Goal: Information Seeking & Learning: Learn about a topic

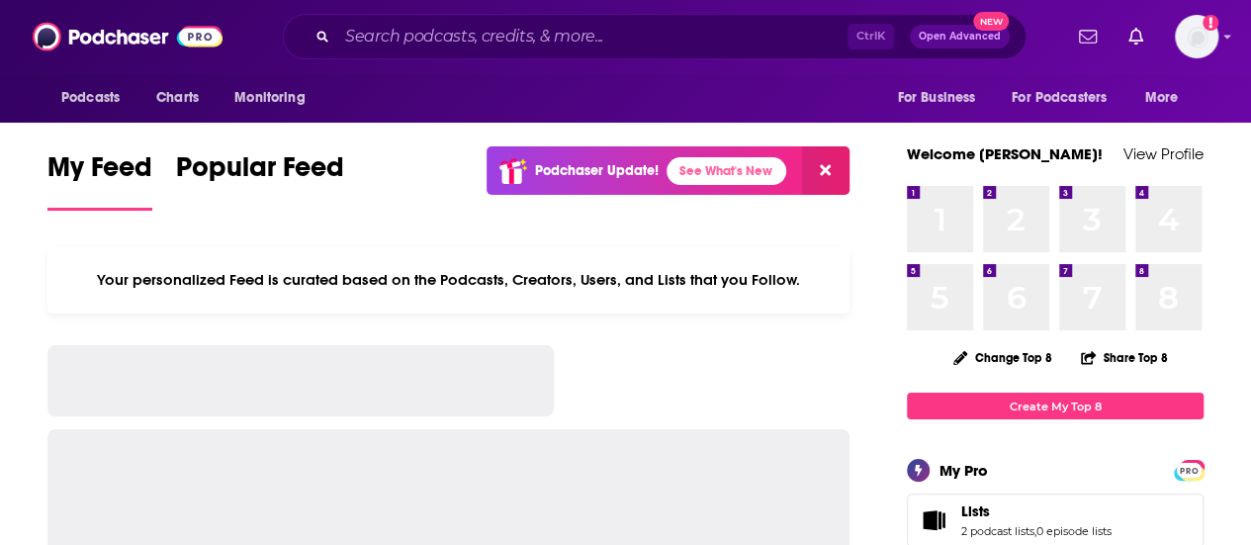
click at [406, 37] on input "Search podcasts, credits, & more..." at bounding box center [592, 37] width 510 height 32
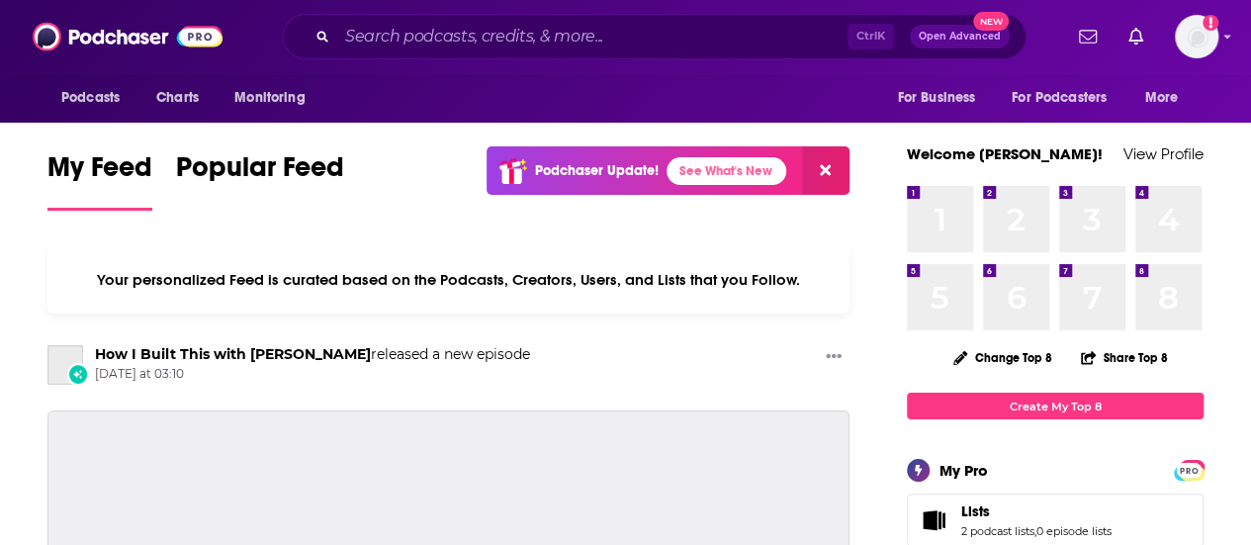
click at [415, 29] on input "Search podcasts, credits, & more..." at bounding box center [592, 37] width 510 height 32
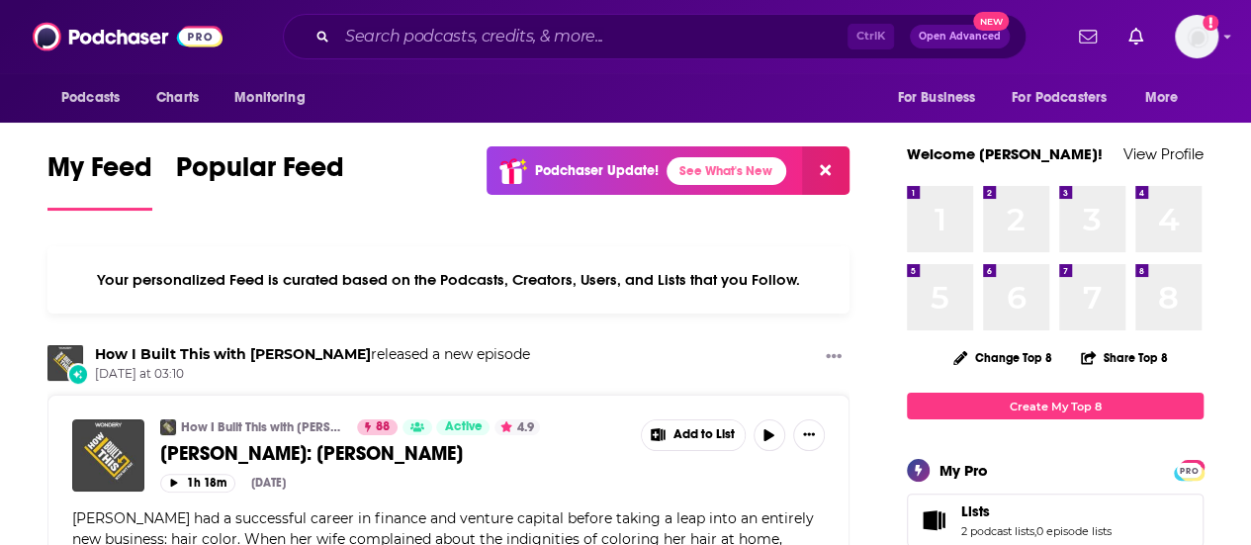
click at [405, 32] on input "Search podcasts, credits, & more..." at bounding box center [592, 37] width 510 height 32
click at [361, 36] on input "Search podcasts, credits, & more..." at bounding box center [592, 37] width 510 height 32
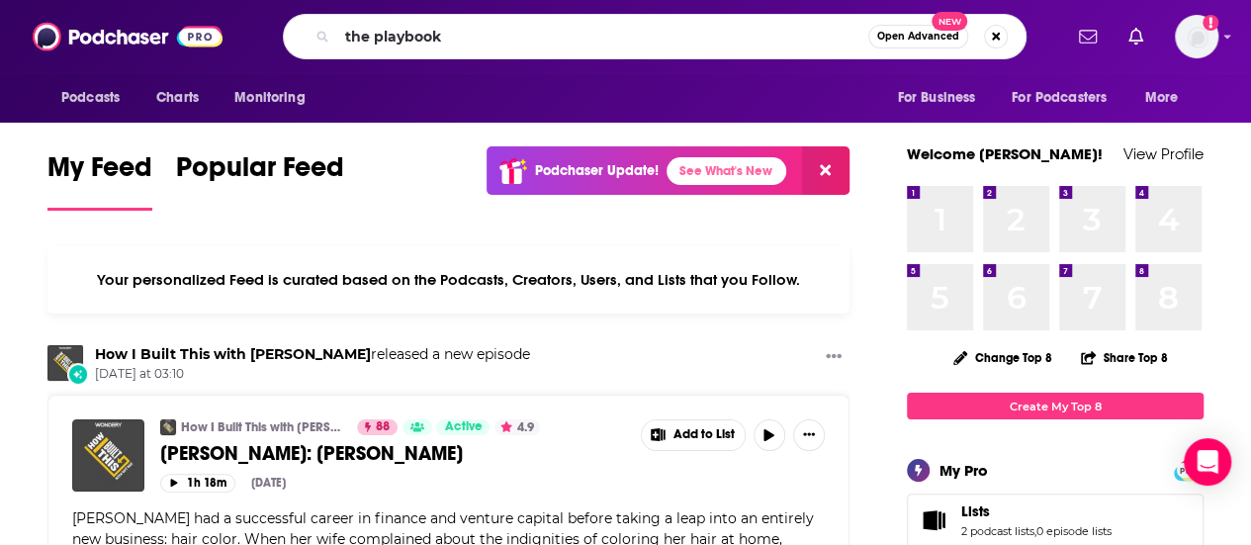
type input "the playbook"
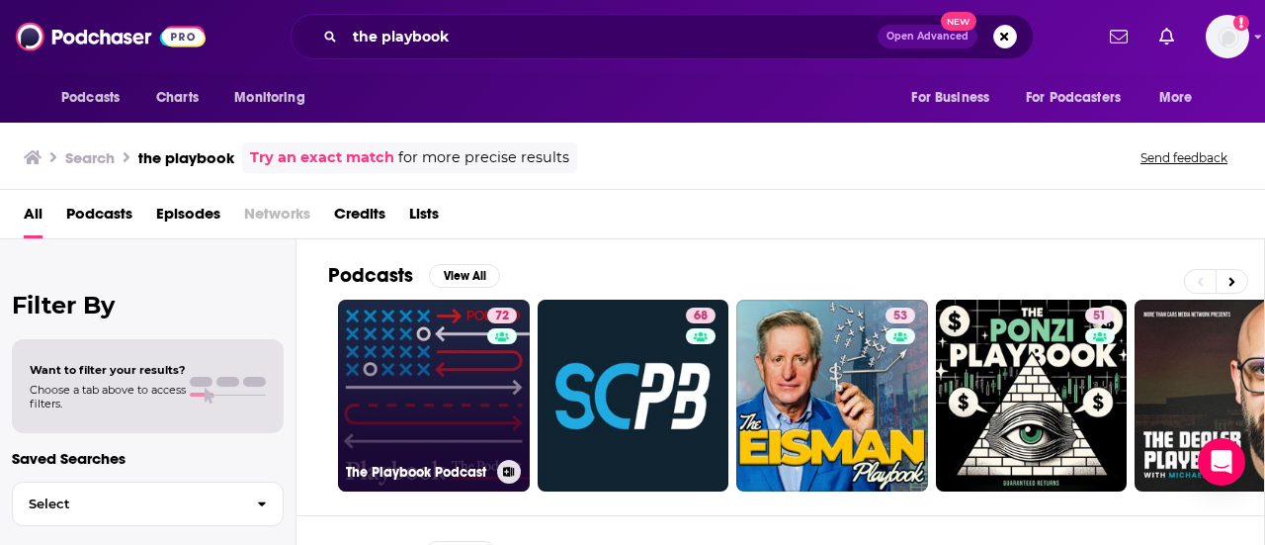
click at [435, 388] on link "72 The Playbook Podcast" at bounding box center [434, 396] width 192 height 192
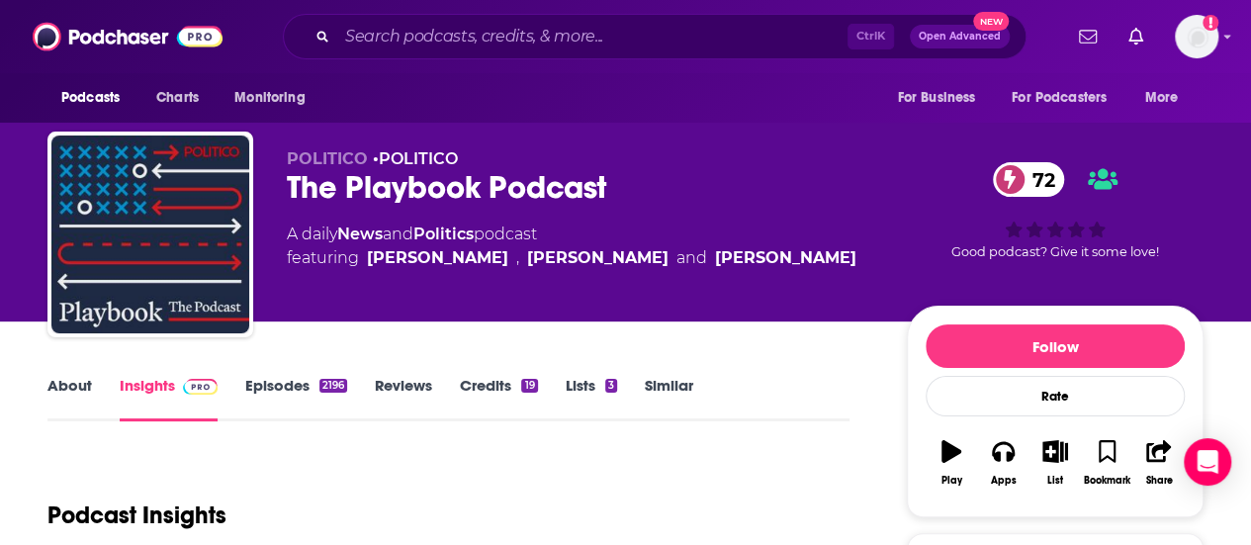
scroll to position [494, 0]
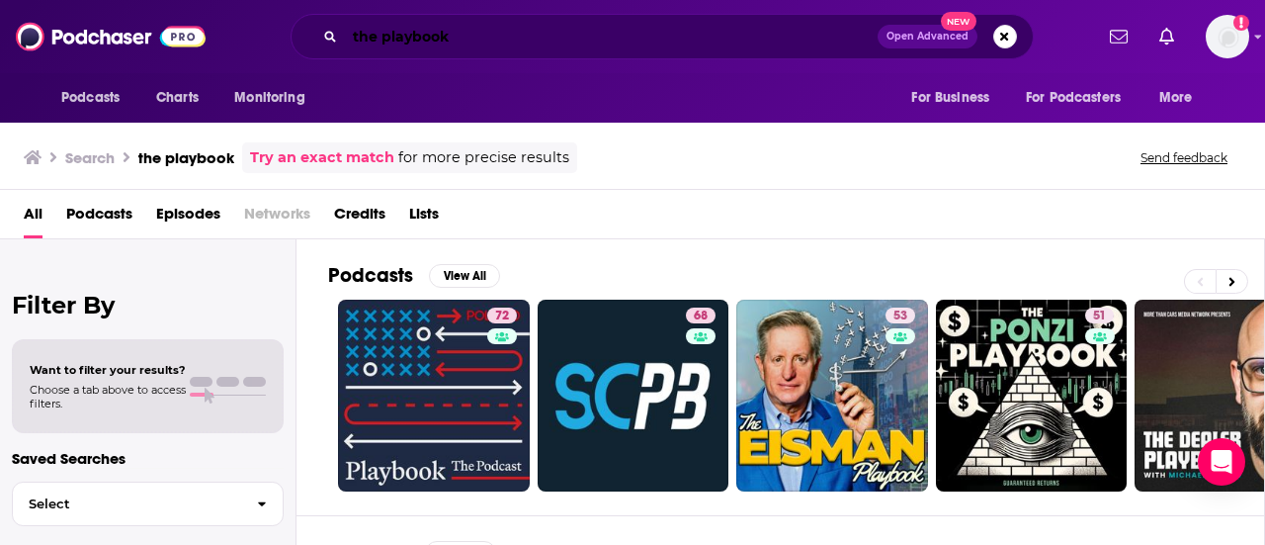
click at [556, 46] on input "the playbook" at bounding box center [611, 37] width 533 height 32
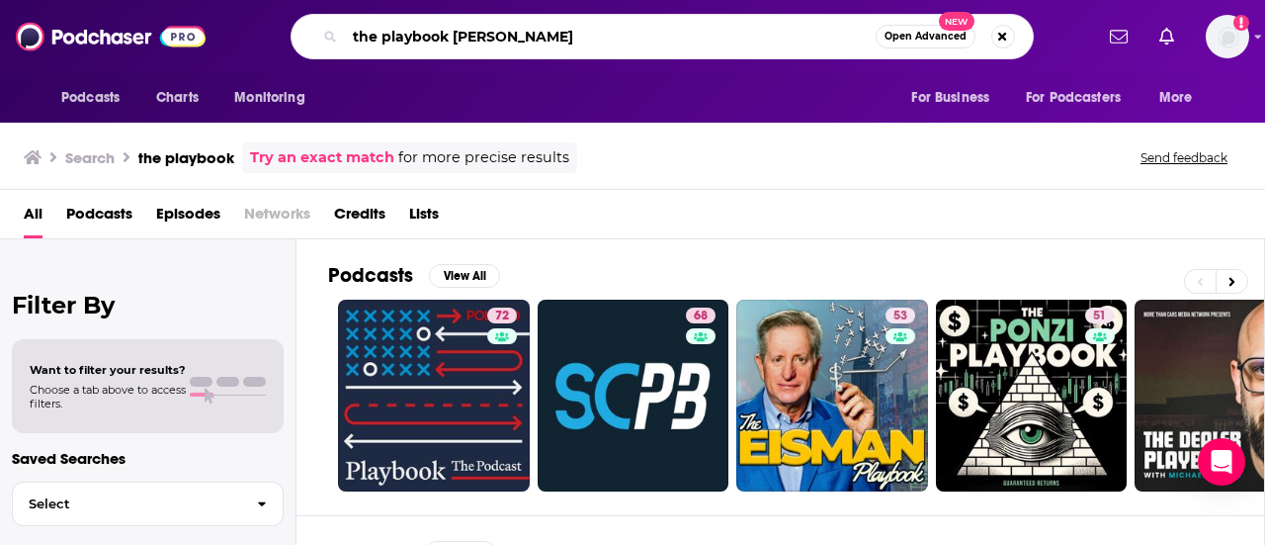
type input "the playbook [PERSON_NAME]"
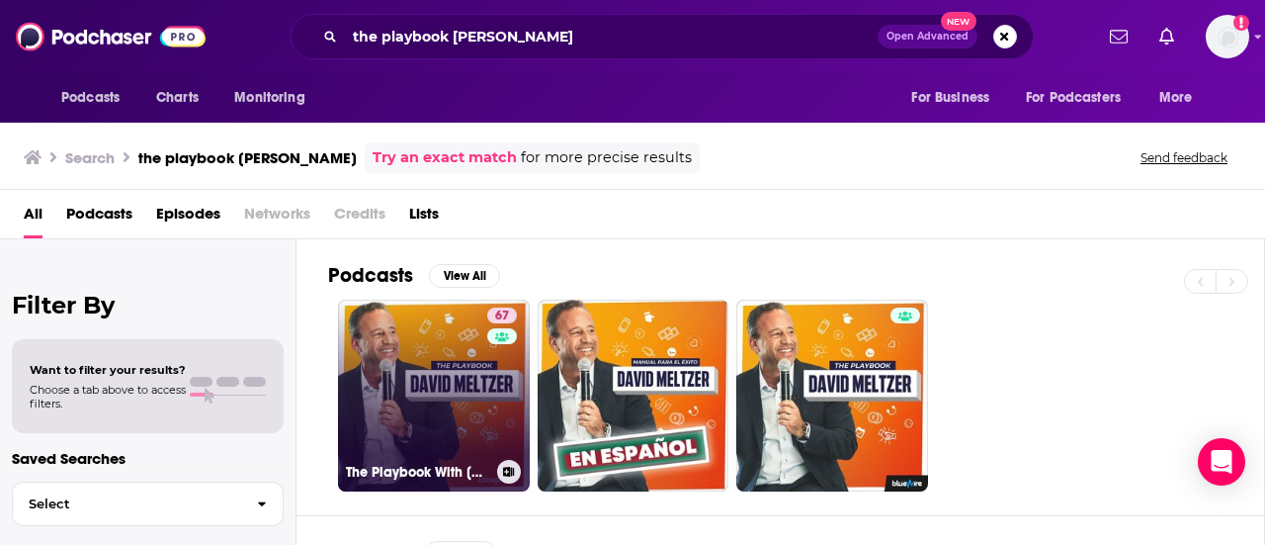
click at [401, 368] on link "67 The Playbook With [PERSON_NAME]" at bounding box center [434, 396] width 192 height 192
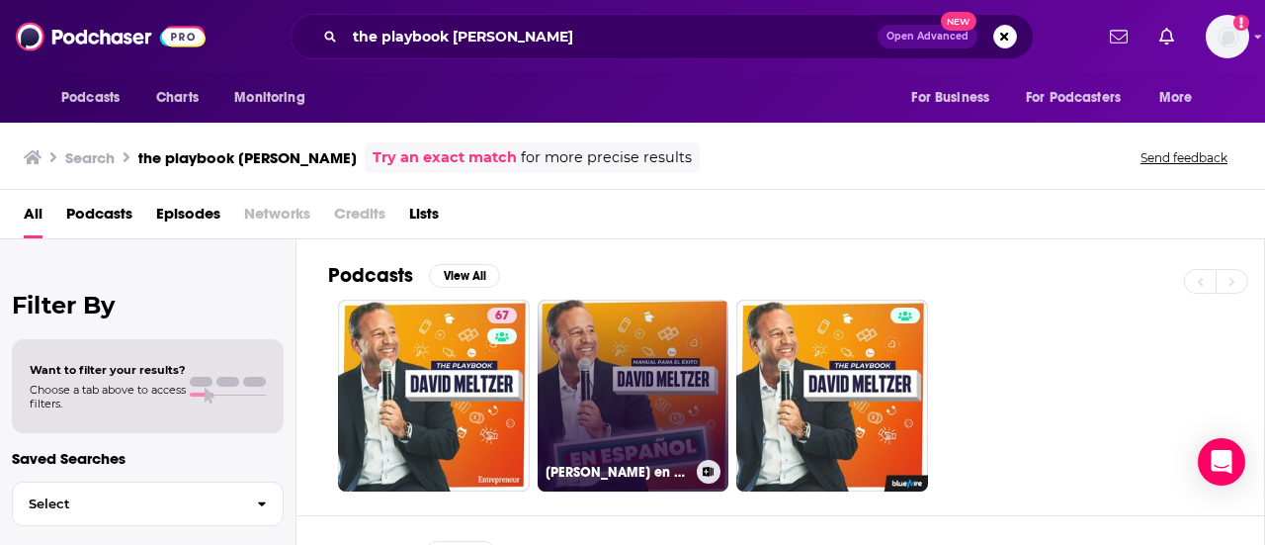
click at [683, 390] on link "[PERSON_NAME] en Español" at bounding box center [634, 396] width 192 height 192
